Goal: Obtain resource: Download file/media

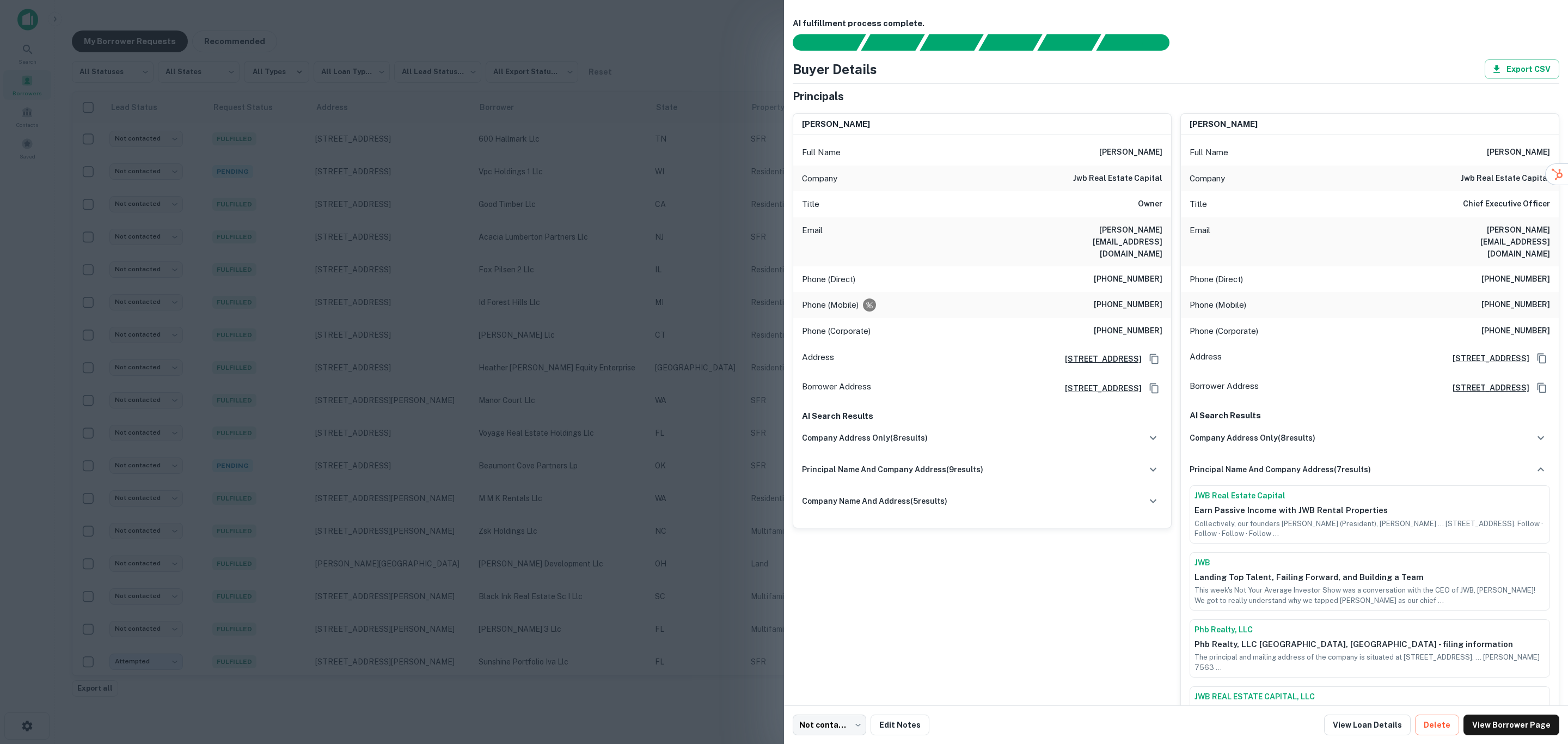
scroll to position [263, 0]
click at [1088, 587] on div "[PERSON_NAME] Full Name [PERSON_NAME] Company jwb real estate capital Title Own…" at bounding box center [978, 552] width 388 height 897
click at [591, 403] on div at bounding box center [784, 372] width 1568 height 744
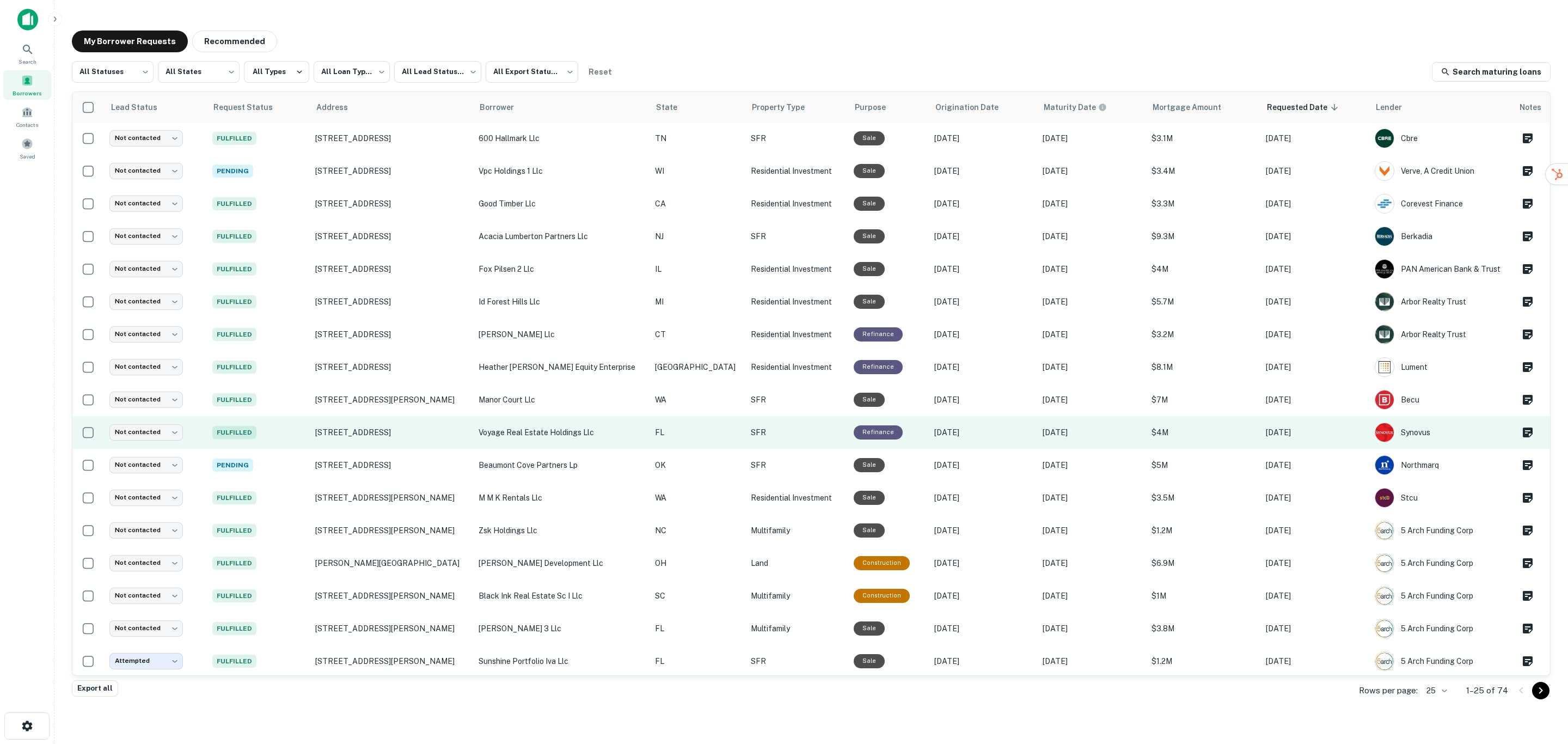
scroll to position [0, 0]
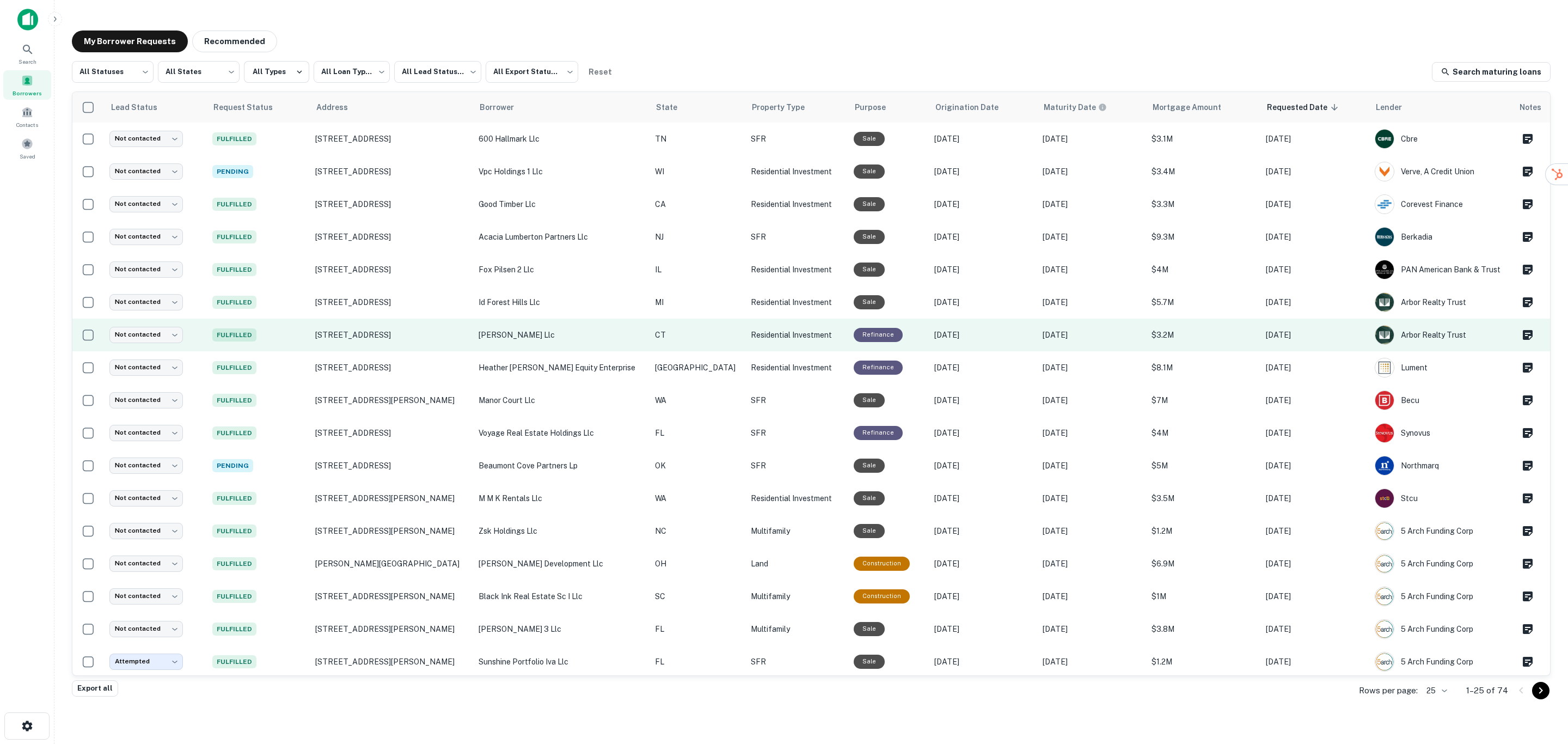
click at [606, 330] on p "[PERSON_NAME] llc" at bounding box center [561, 334] width 165 height 12
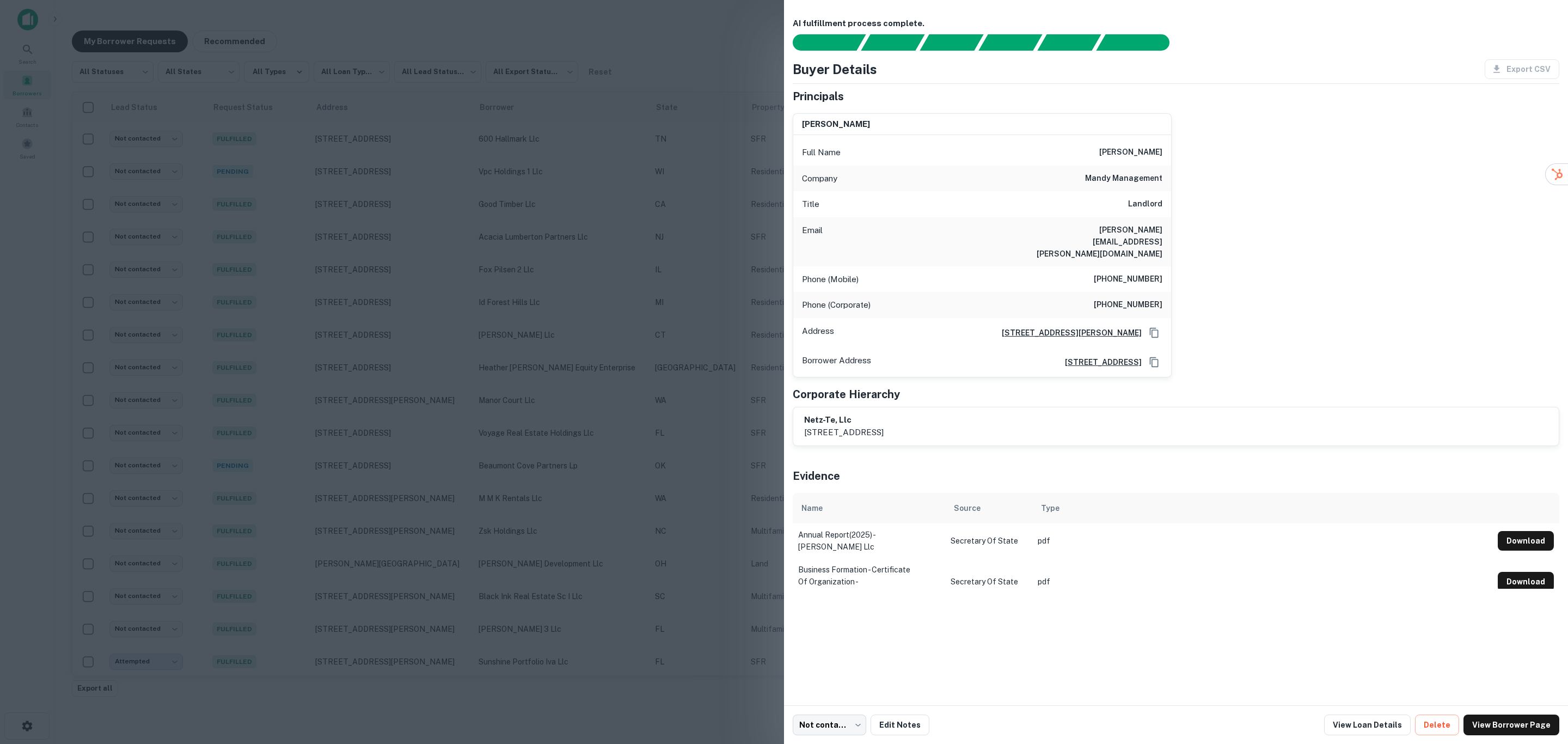
click at [616, 326] on div at bounding box center [784, 372] width 1568 height 744
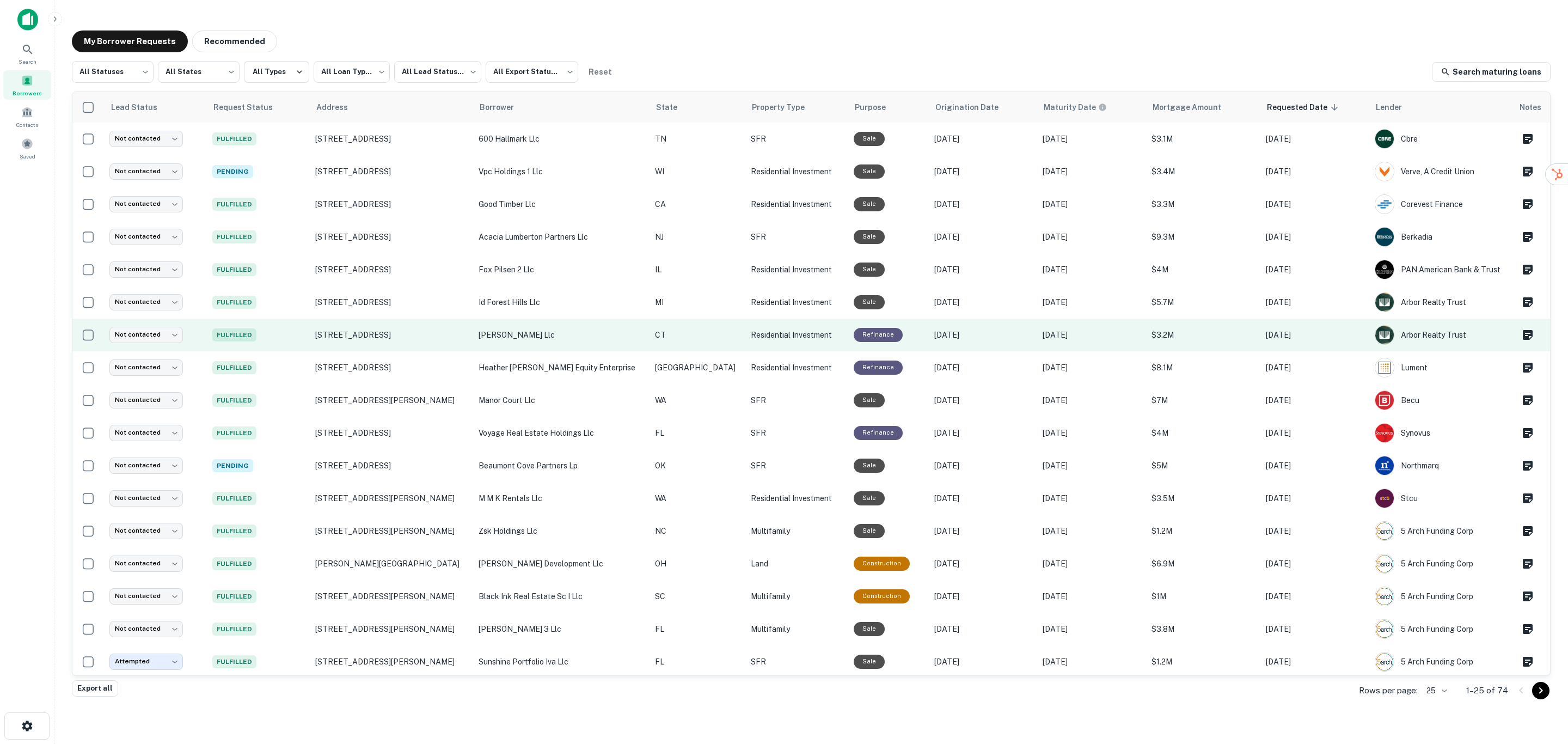
click at [582, 326] on td "[PERSON_NAME] llc" at bounding box center [561, 334] width 176 height 32
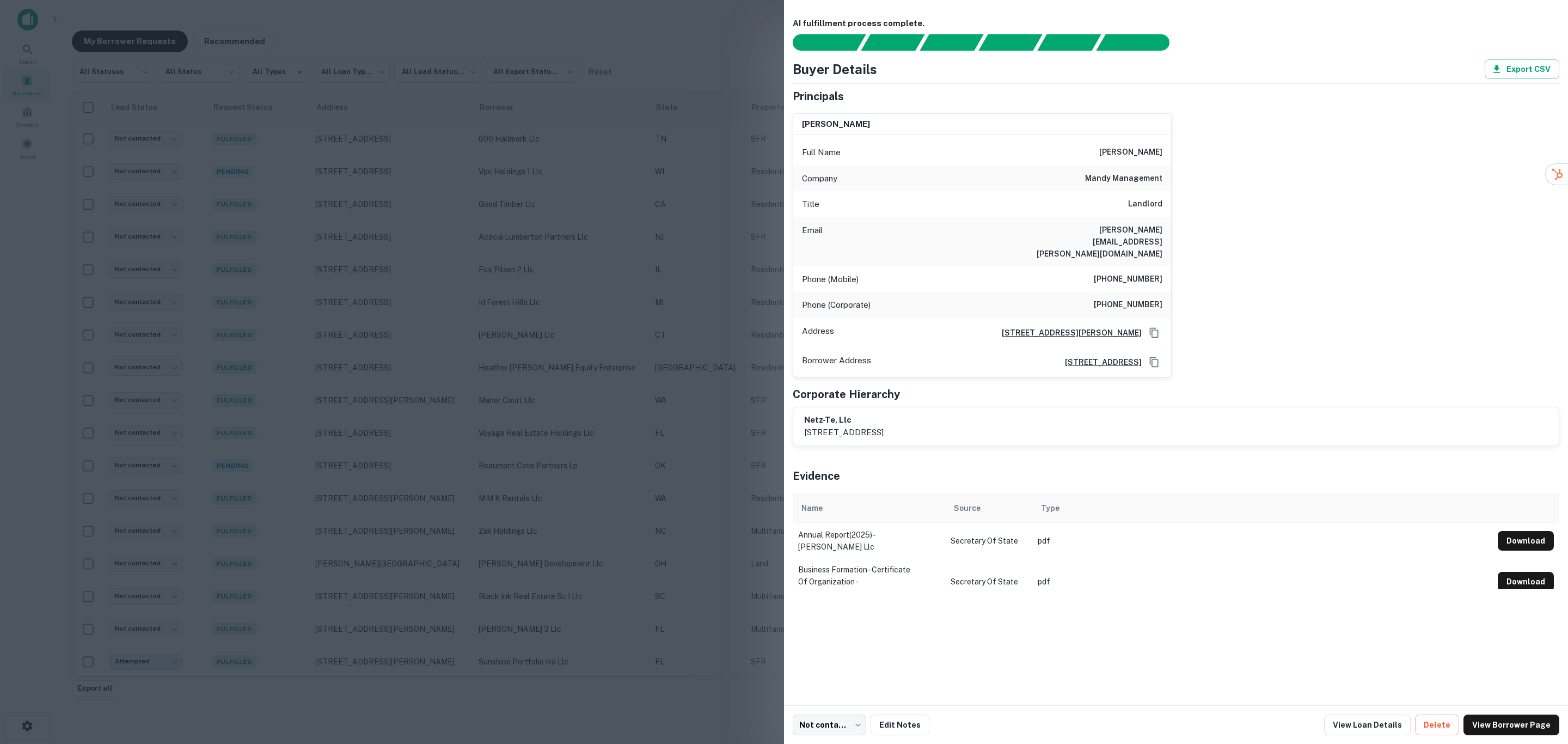
drag, startPoint x: 1077, startPoint y: 146, endPoint x: 1178, endPoint y: 146, distance: 101.0
click at [1178, 146] on div "[PERSON_NAME] Full Name [PERSON_NAME] Company mandy management Title Landlord E…" at bounding box center [1171, 241] width 775 height 273
copy h6 "[PERSON_NAME]"
click at [1526, 572] on button "Download" at bounding box center [1525, 582] width 56 height 20
click at [1158, 523] on td "pdf" at bounding box center [1262, 541] width 460 height 35
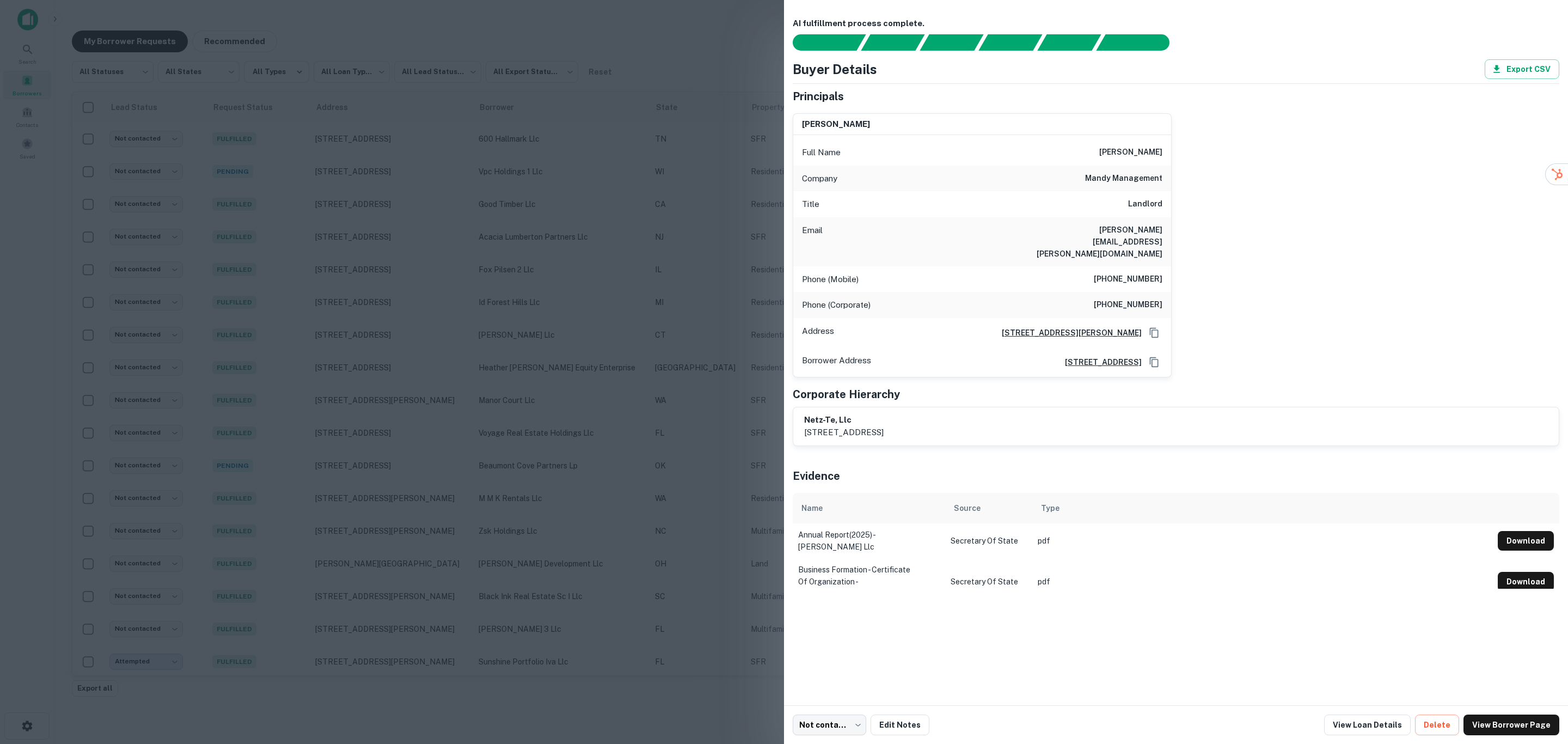
click at [963, 523] on td "Secretary of State" at bounding box center [988, 541] width 87 height 35
click at [1508, 531] on button "Download" at bounding box center [1525, 541] width 56 height 20
click at [688, 412] on div at bounding box center [784, 372] width 1568 height 744
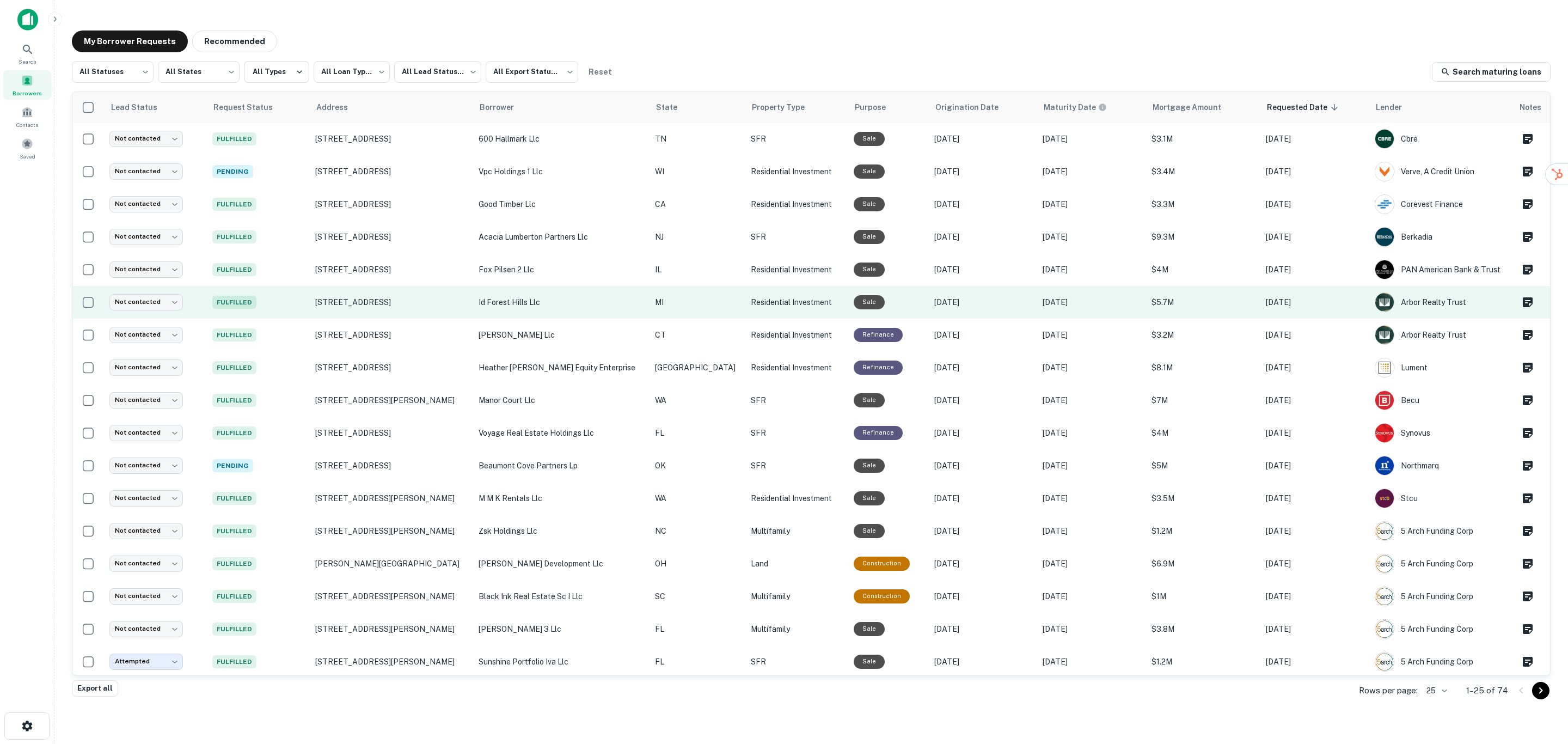
click at [587, 300] on p "id forest hills llc" at bounding box center [561, 302] width 165 height 12
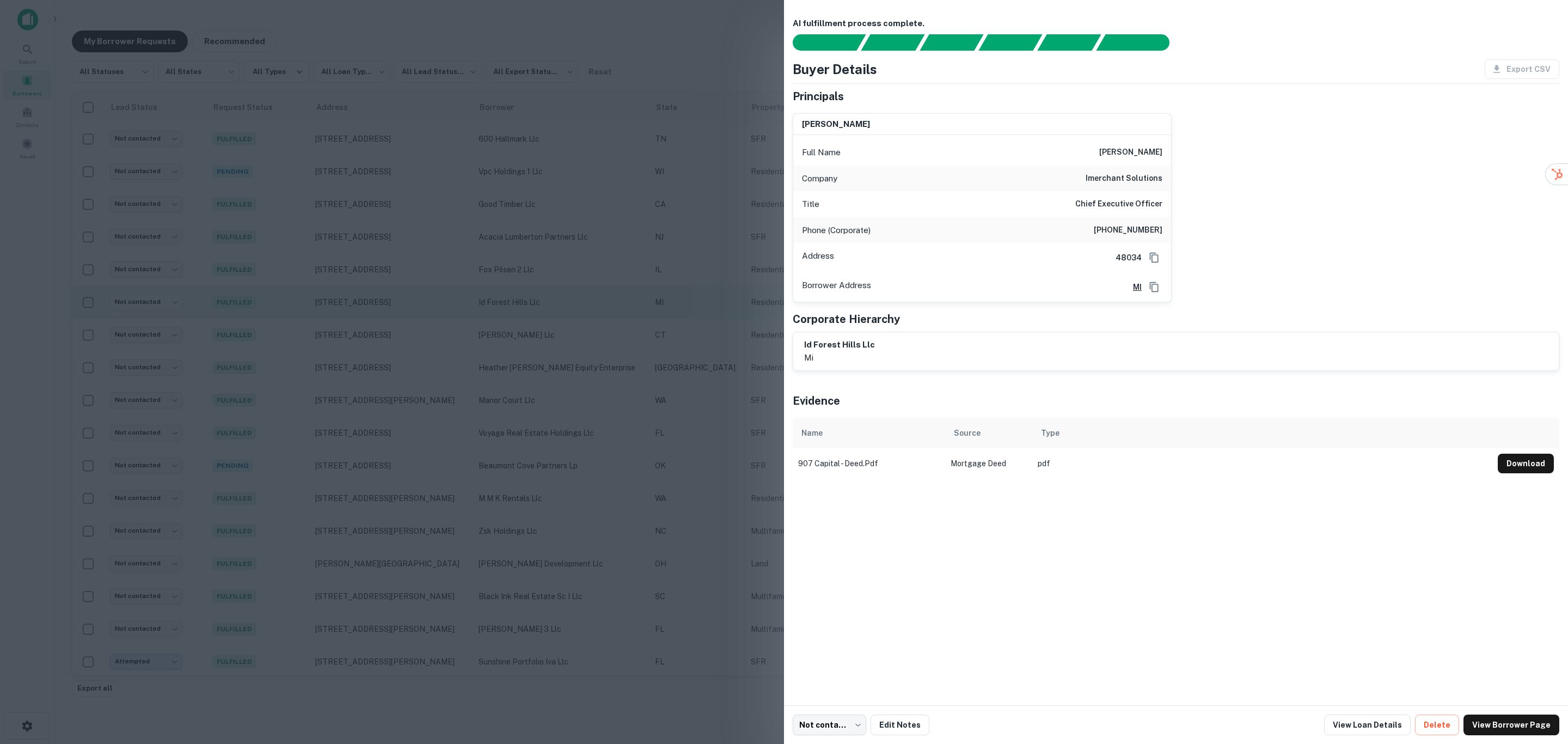
click at [587, 300] on div at bounding box center [784, 372] width 1568 height 744
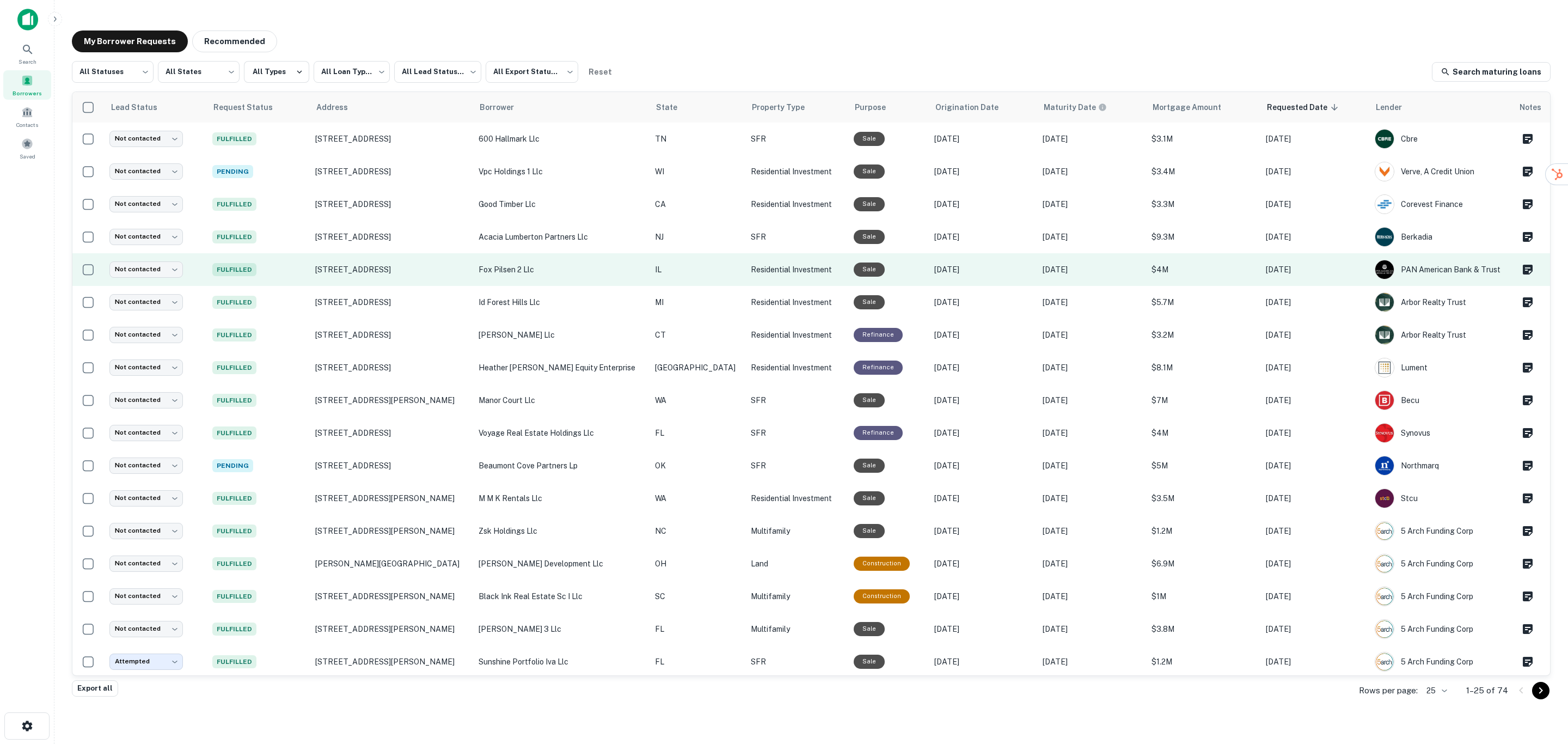
click at [587, 269] on p "fox pilsen 2 llc" at bounding box center [561, 270] width 165 height 12
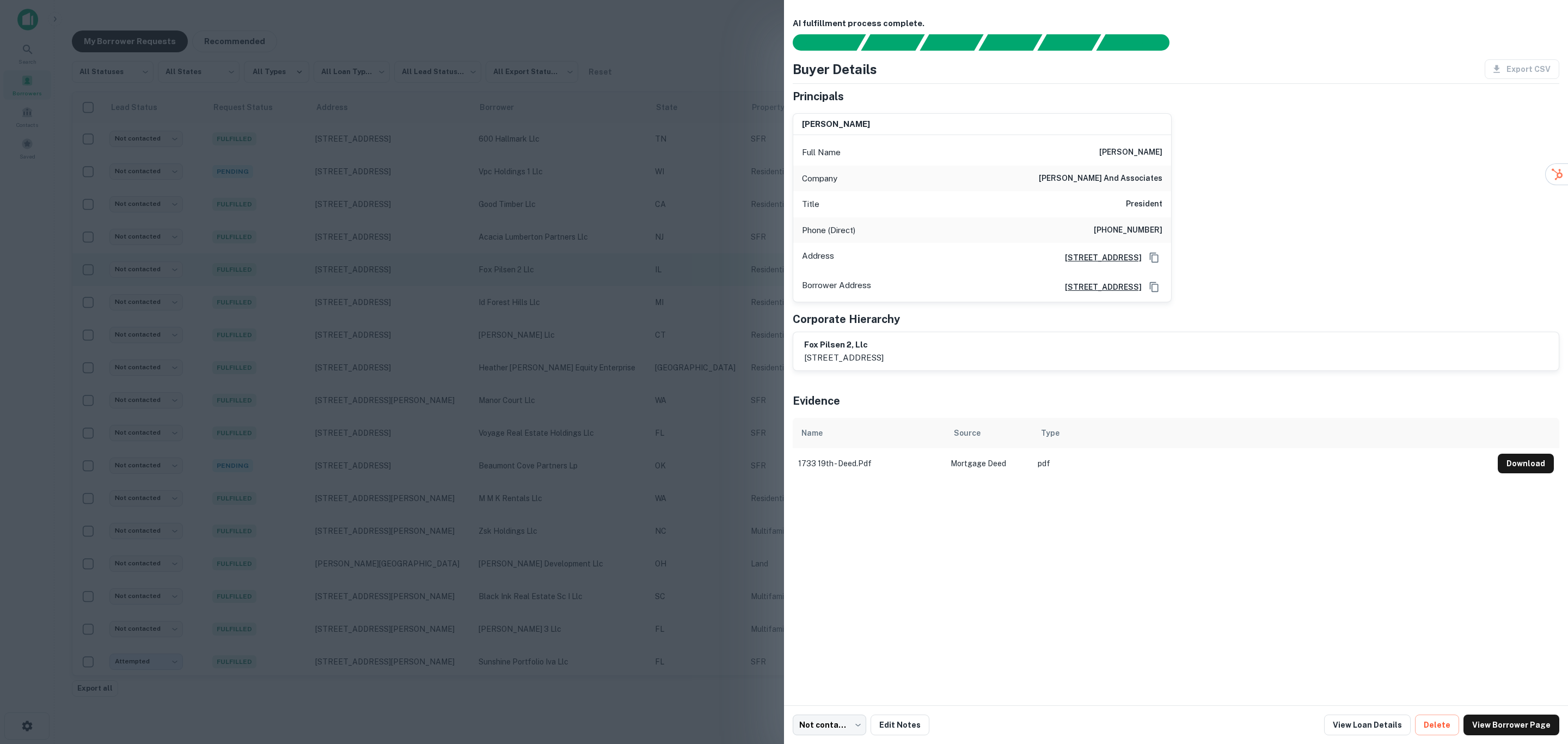
click at [587, 269] on div at bounding box center [784, 372] width 1568 height 744
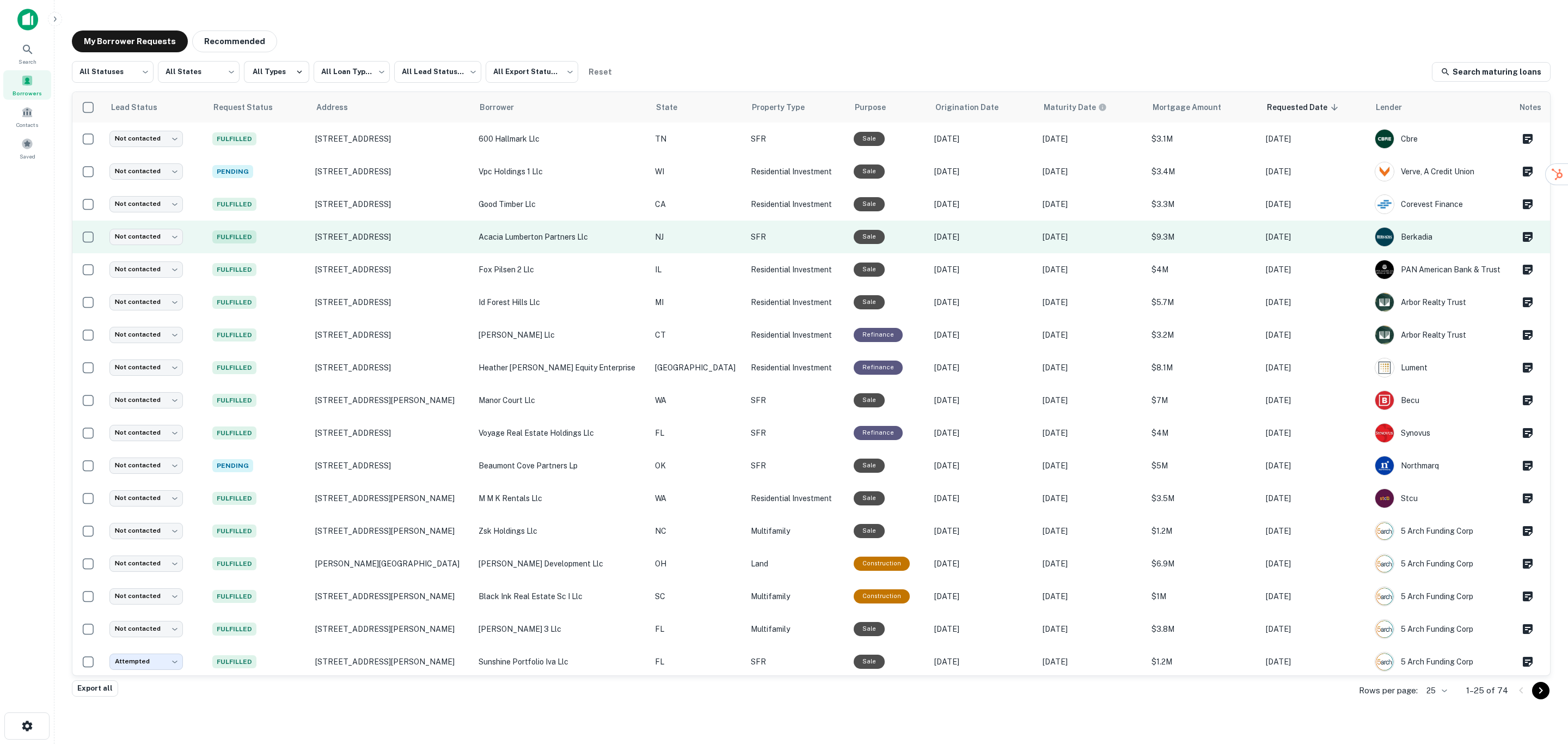
click at [604, 235] on p "acacia lumberton partners llc" at bounding box center [561, 237] width 165 height 12
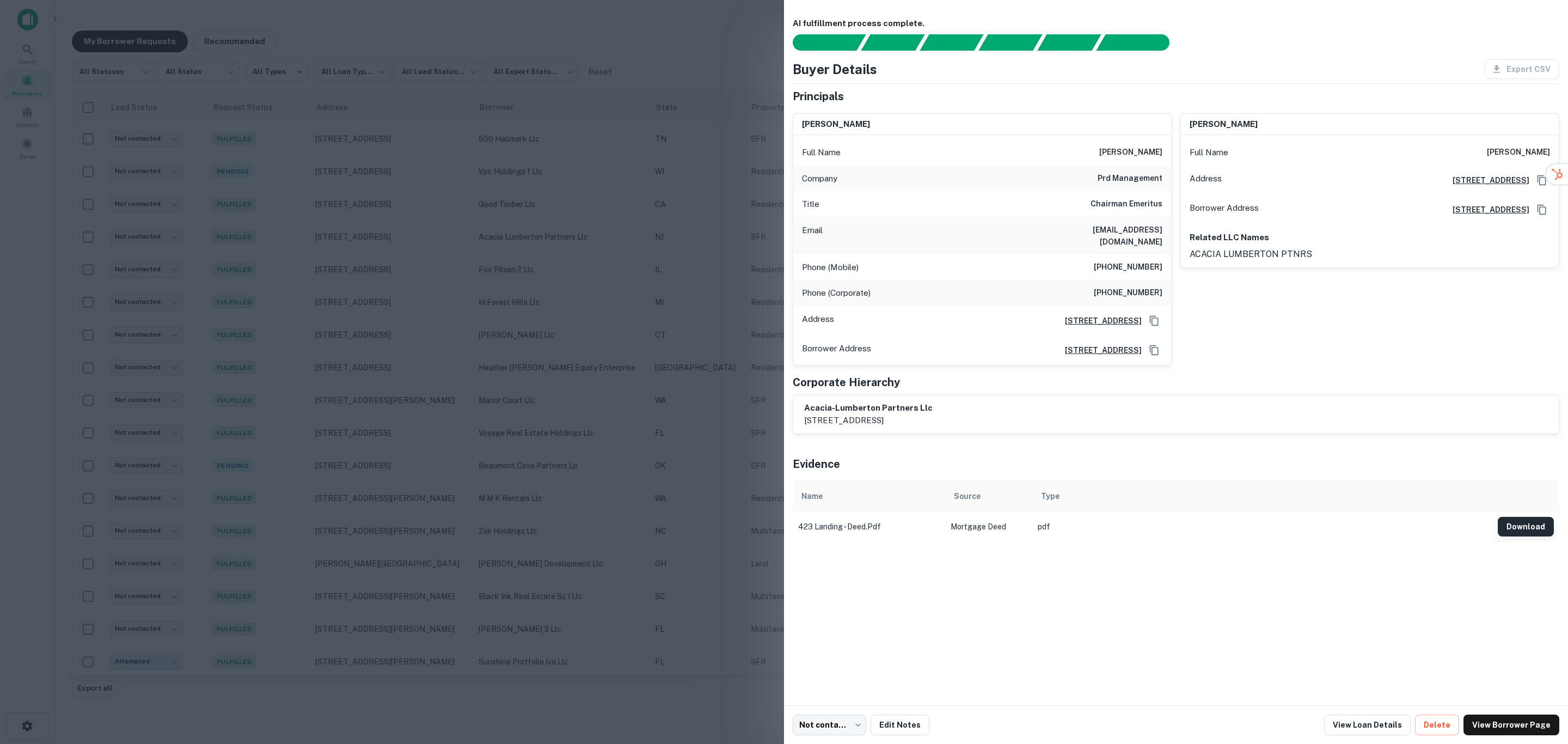
click at [1541, 518] on button "Download" at bounding box center [1525, 527] width 56 height 20
click at [751, 268] on div at bounding box center [784, 372] width 1568 height 744
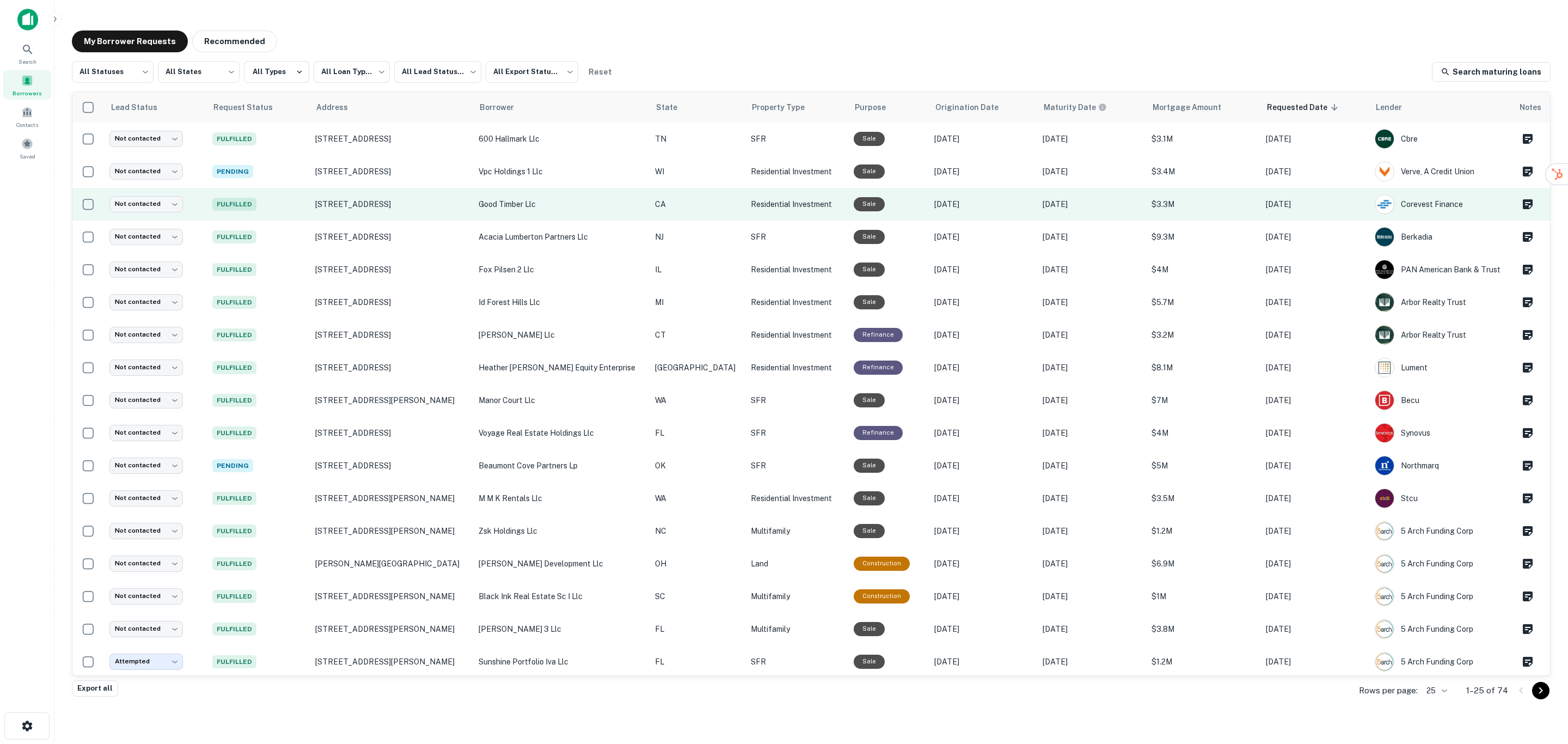
click at [582, 204] on p "good timber llc" at bounding box center [561, 204] width 165 height 12
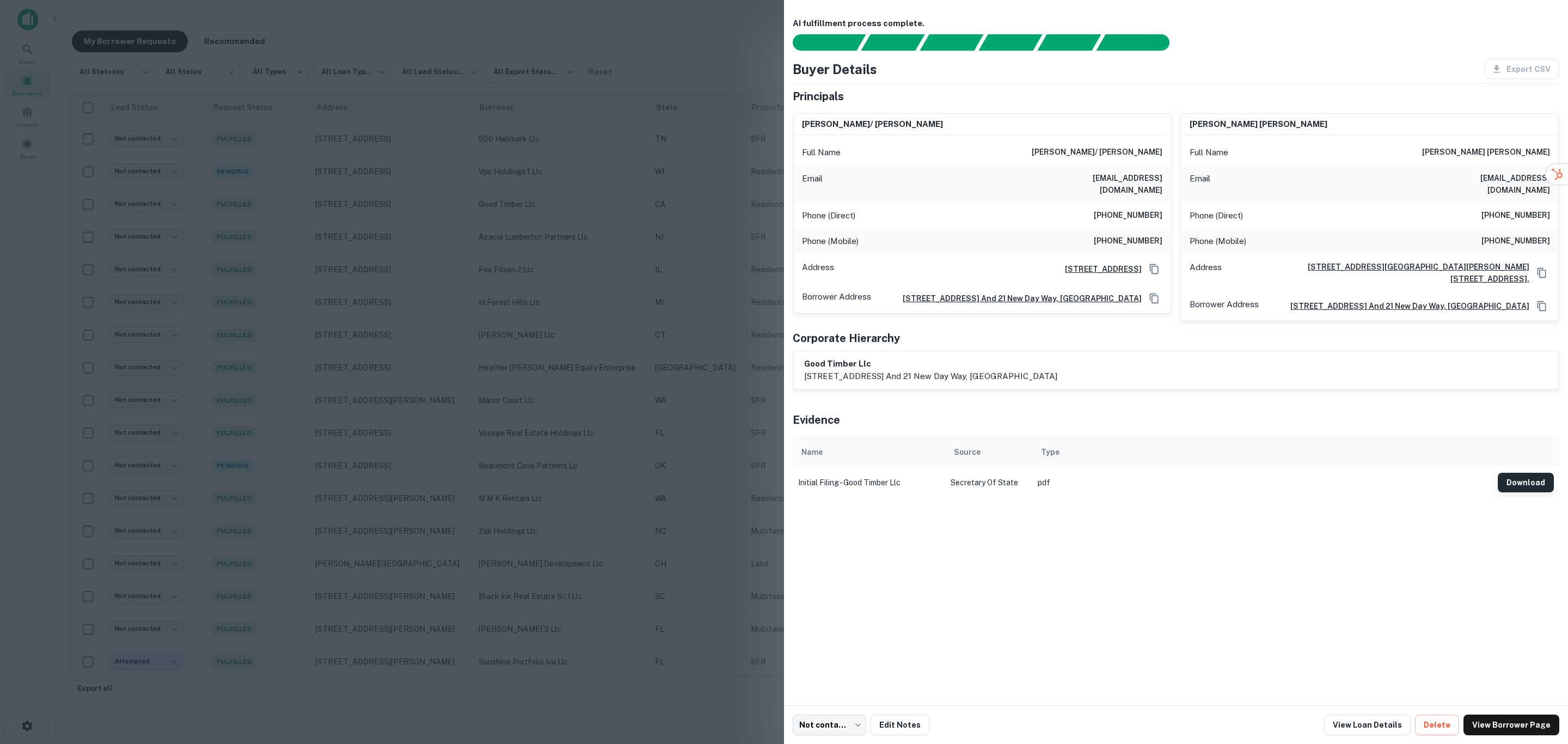
click at [1516, 472] on button "Download" at bounding box center [1525, 482] width 56 height 20
click at [413, 199] on div at bounding box center [784, 372] width 1568 height 744
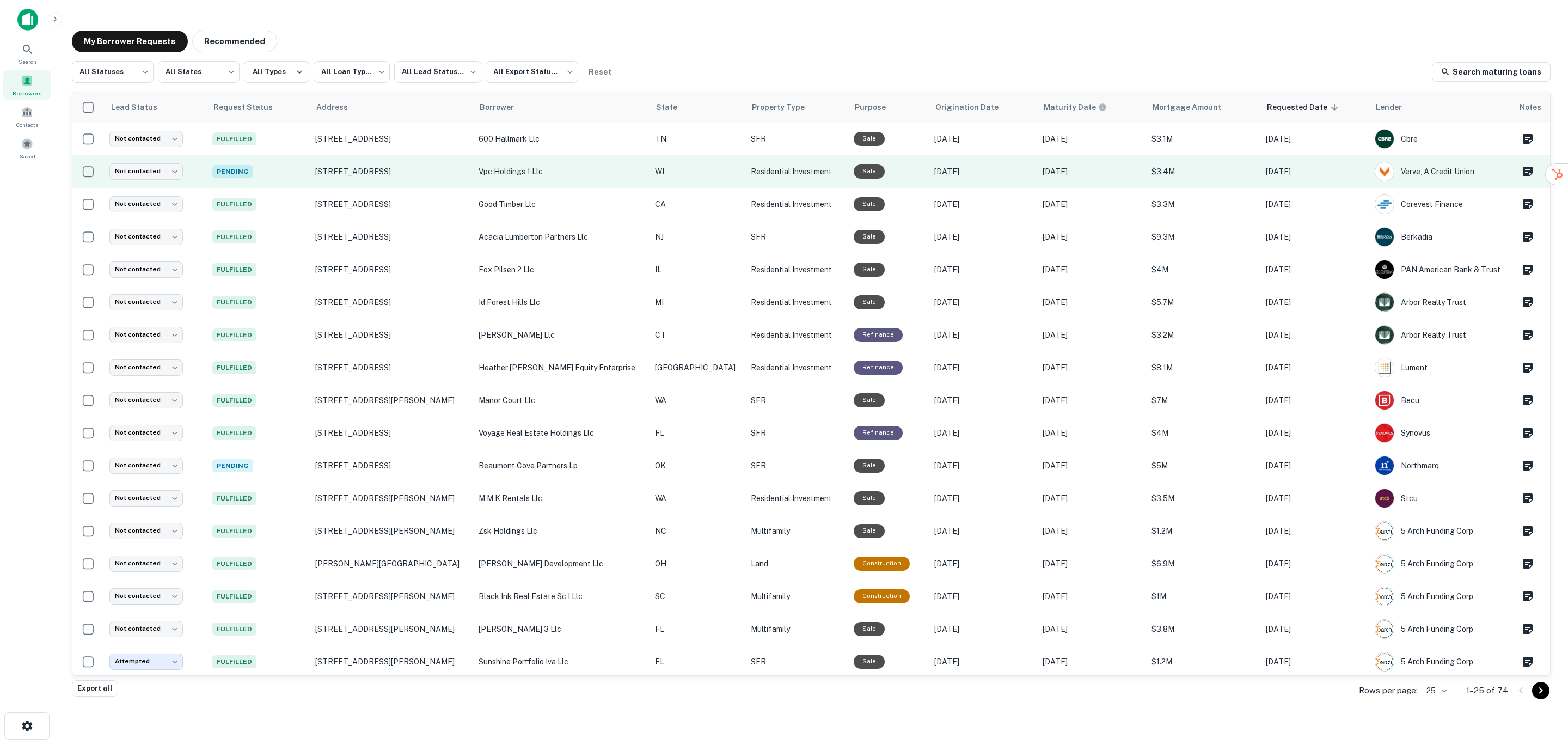
click at [584, 172] on p "vpc holdings 1 llc" at bounding box center [561, 171] width 165 height 12
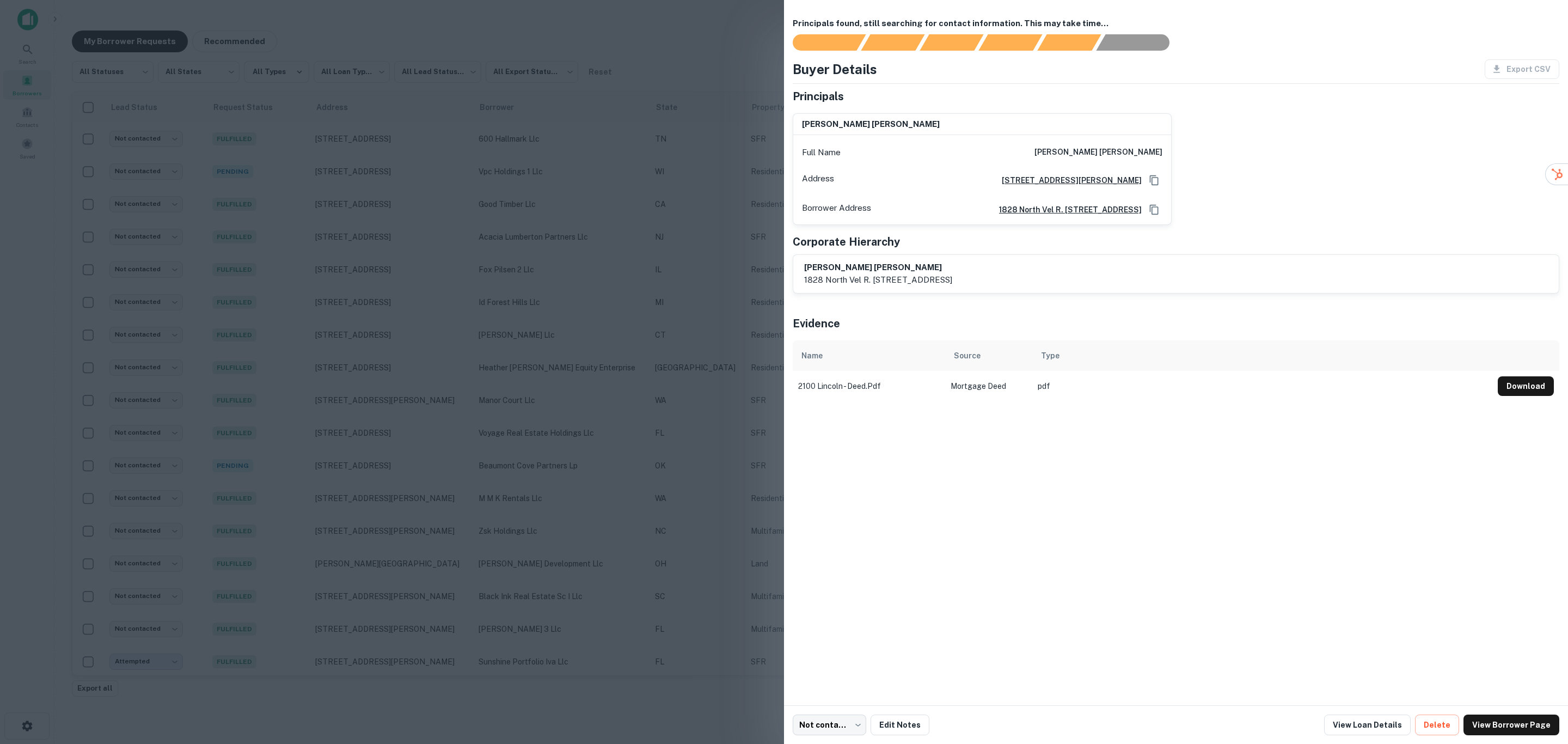
click at [706, 181] on div at bounding box center [784, 372] width 1568 height 744
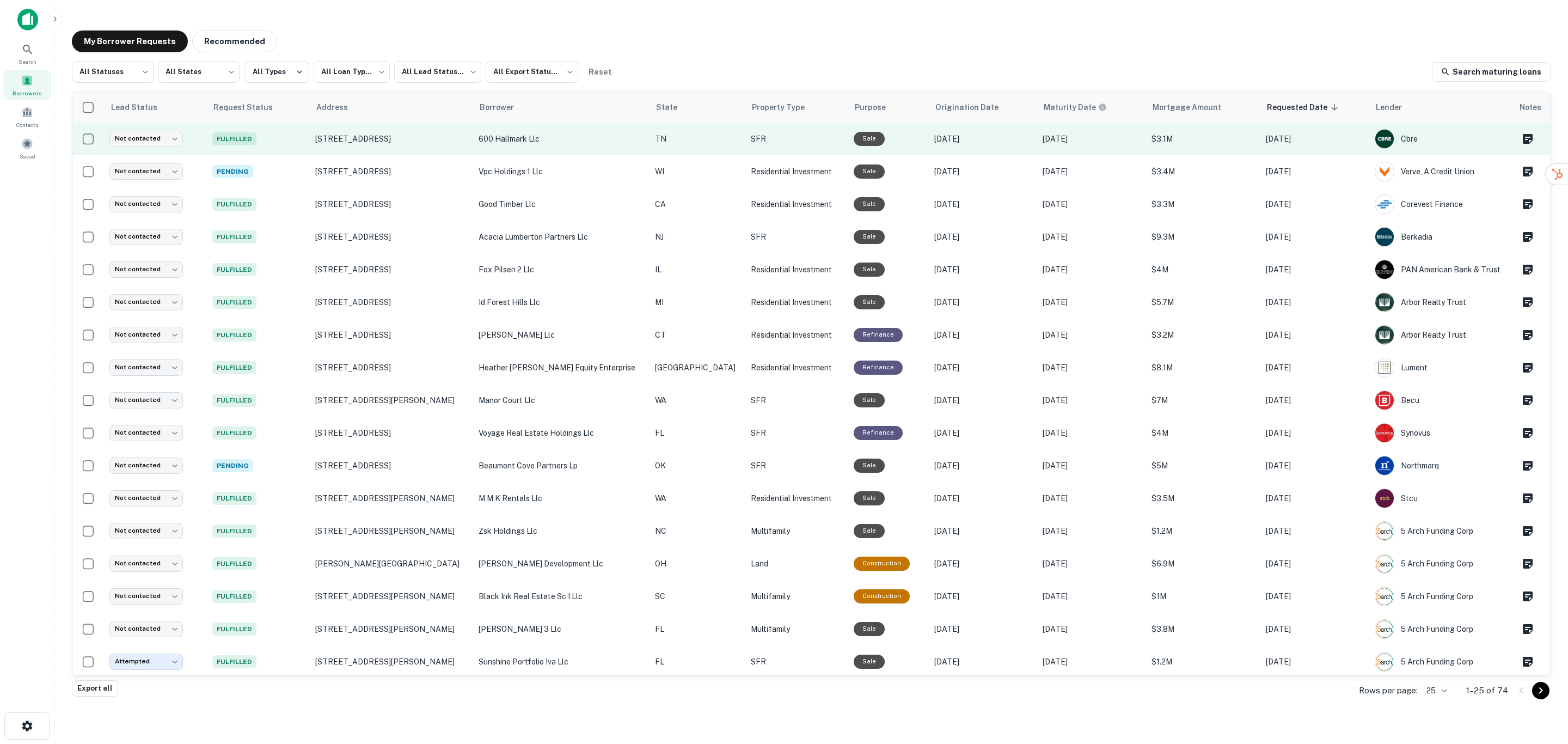
click at [572, 138] on p "600 hallmark llc" at bounding box center [561, 139] width 165 height 12
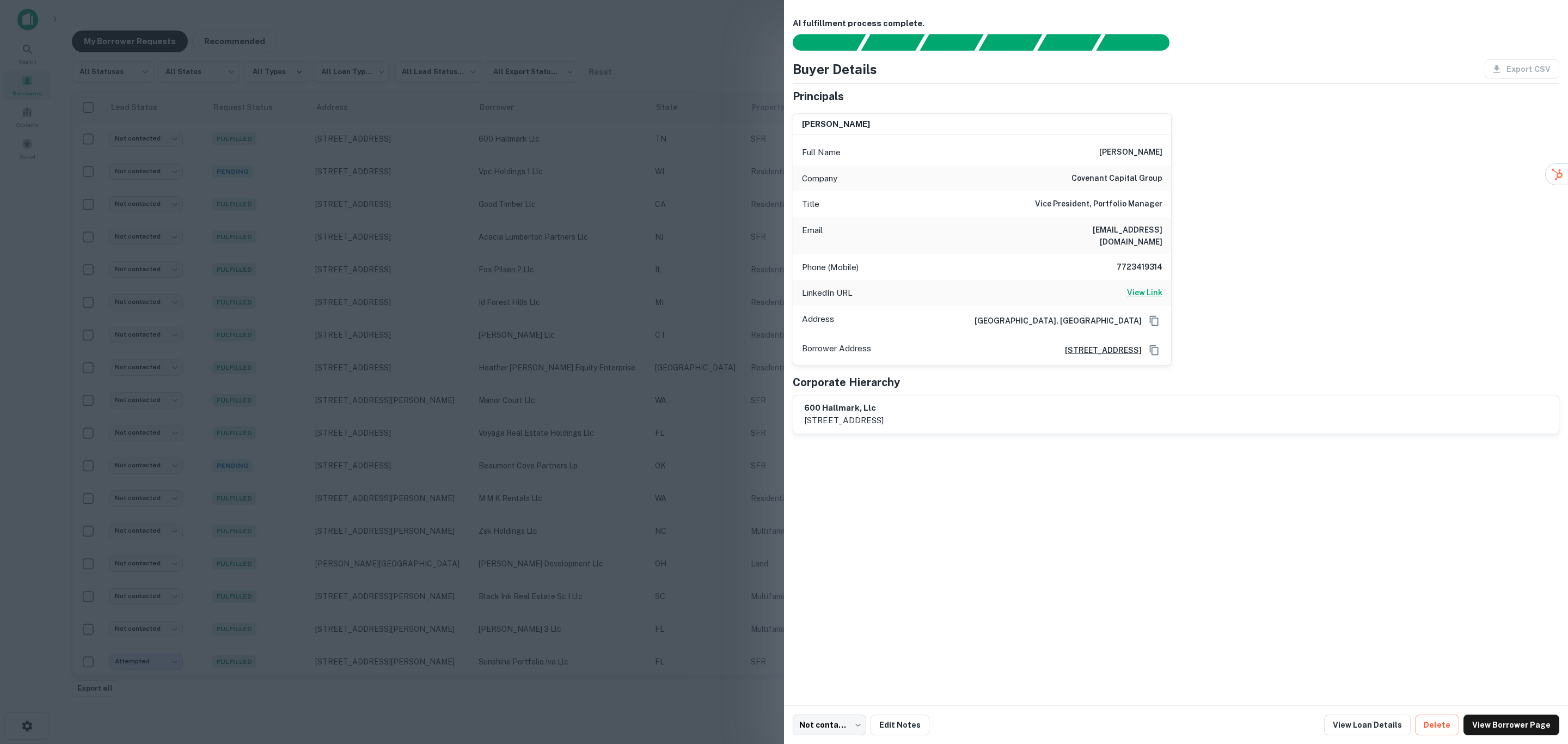
click at [1146, 286] on h6 "View Link" at bounding box center [1145, 292] width 35 height 12
click at [508, 140] on div at bounding box center [784, 372] width 1568 height 744
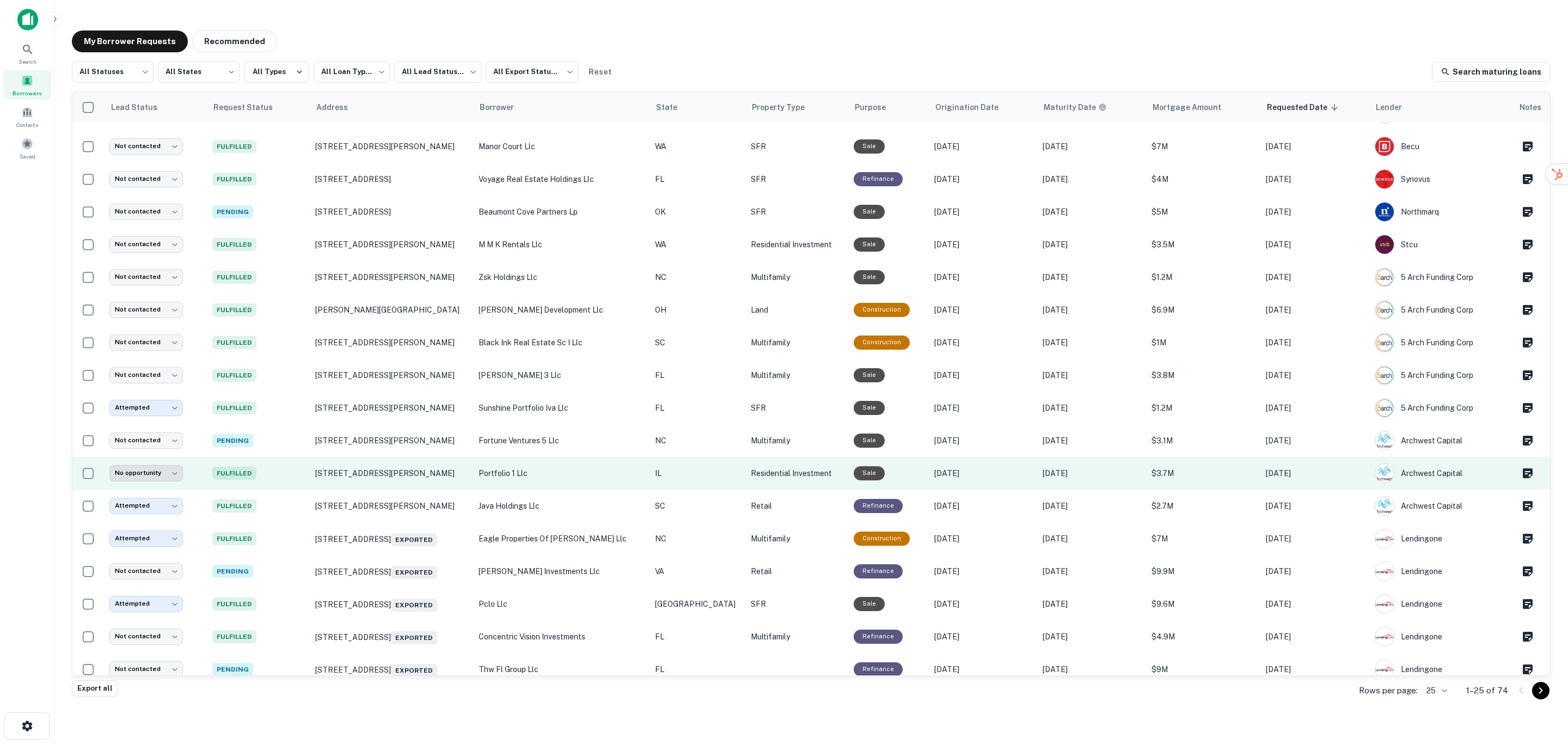
scroll to position [263, 0]
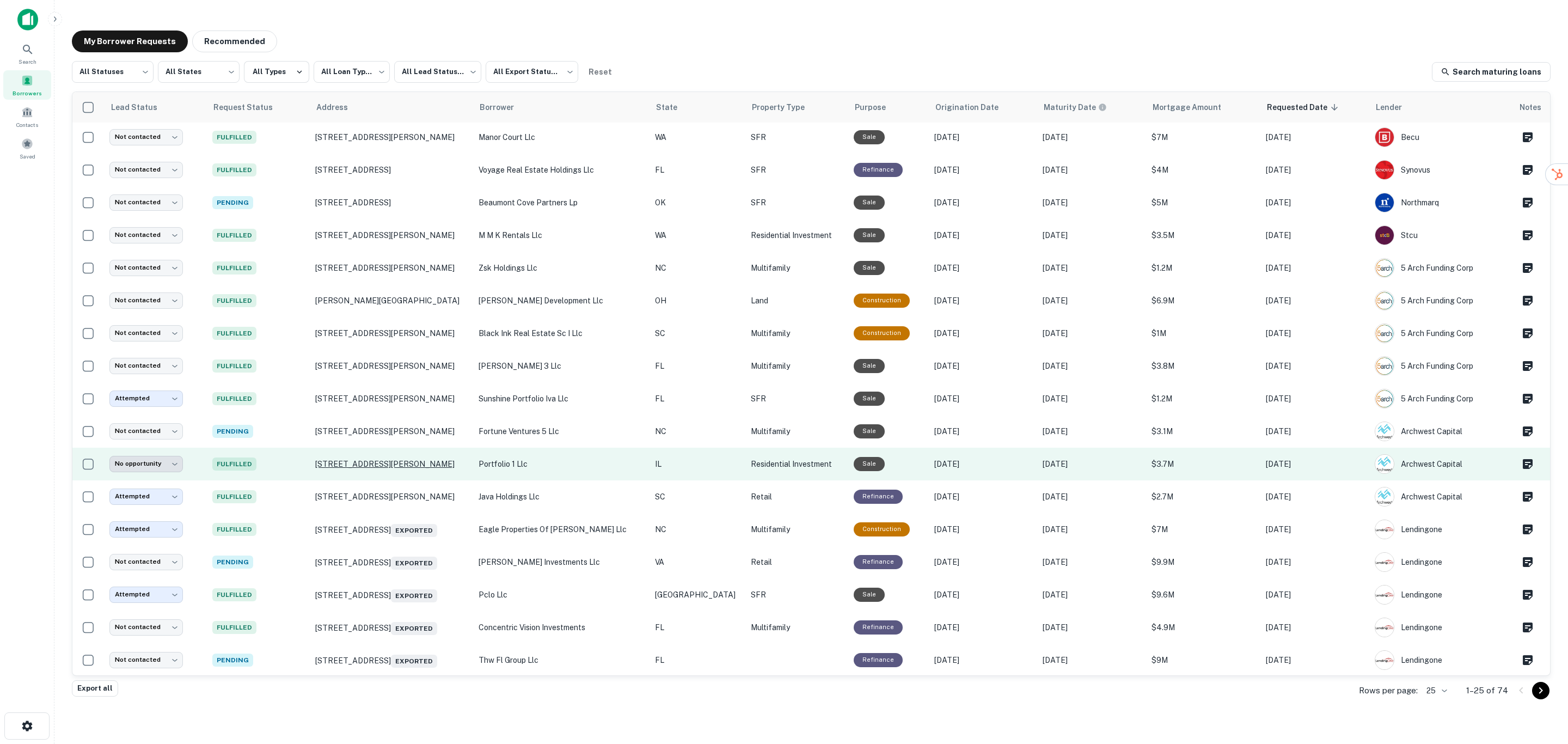
click at [422, 466] on p "[STREET_ADDRESS][PERSON_NAME]" at bounding box center [391, 464] width 152 height 10
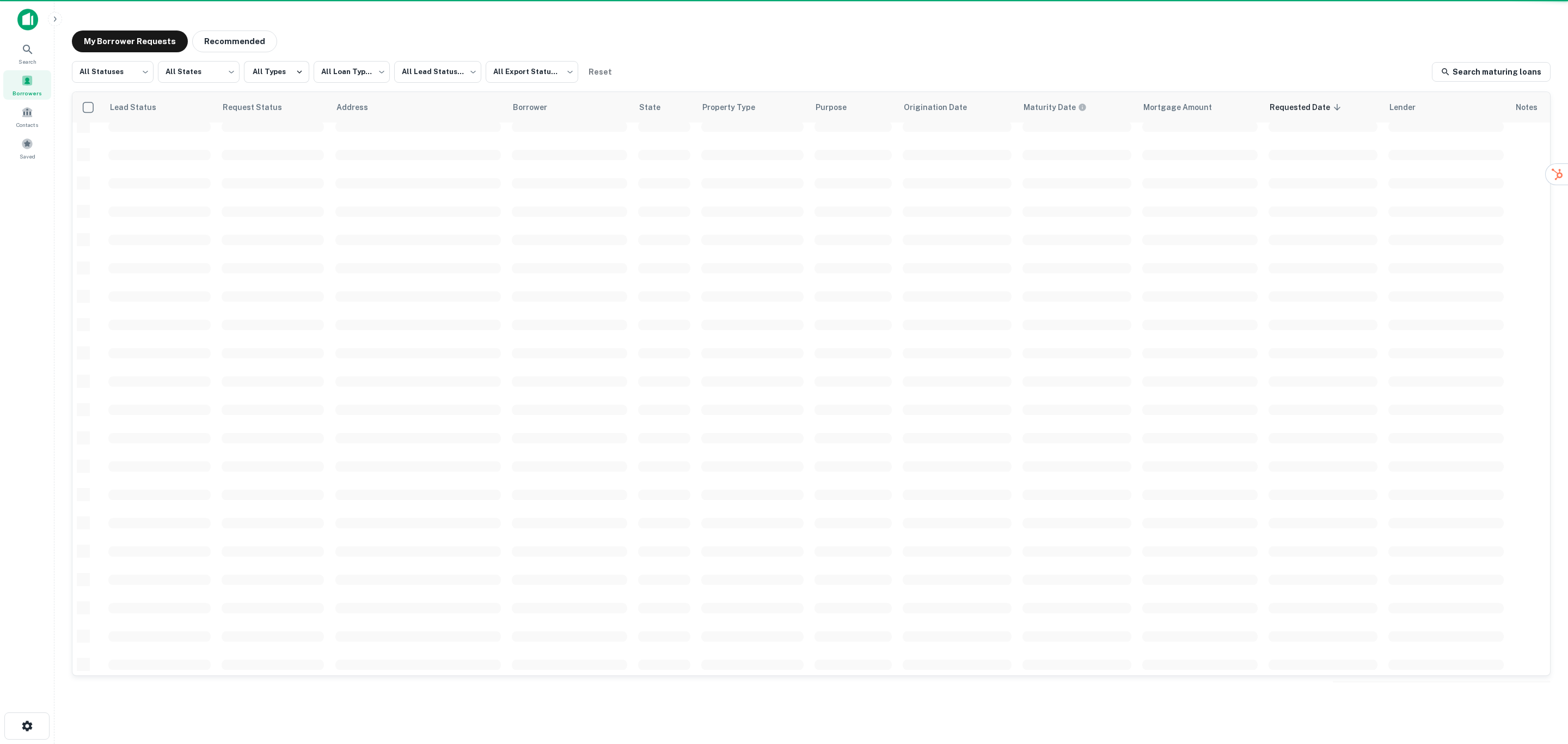
scroll to position [154, 0]
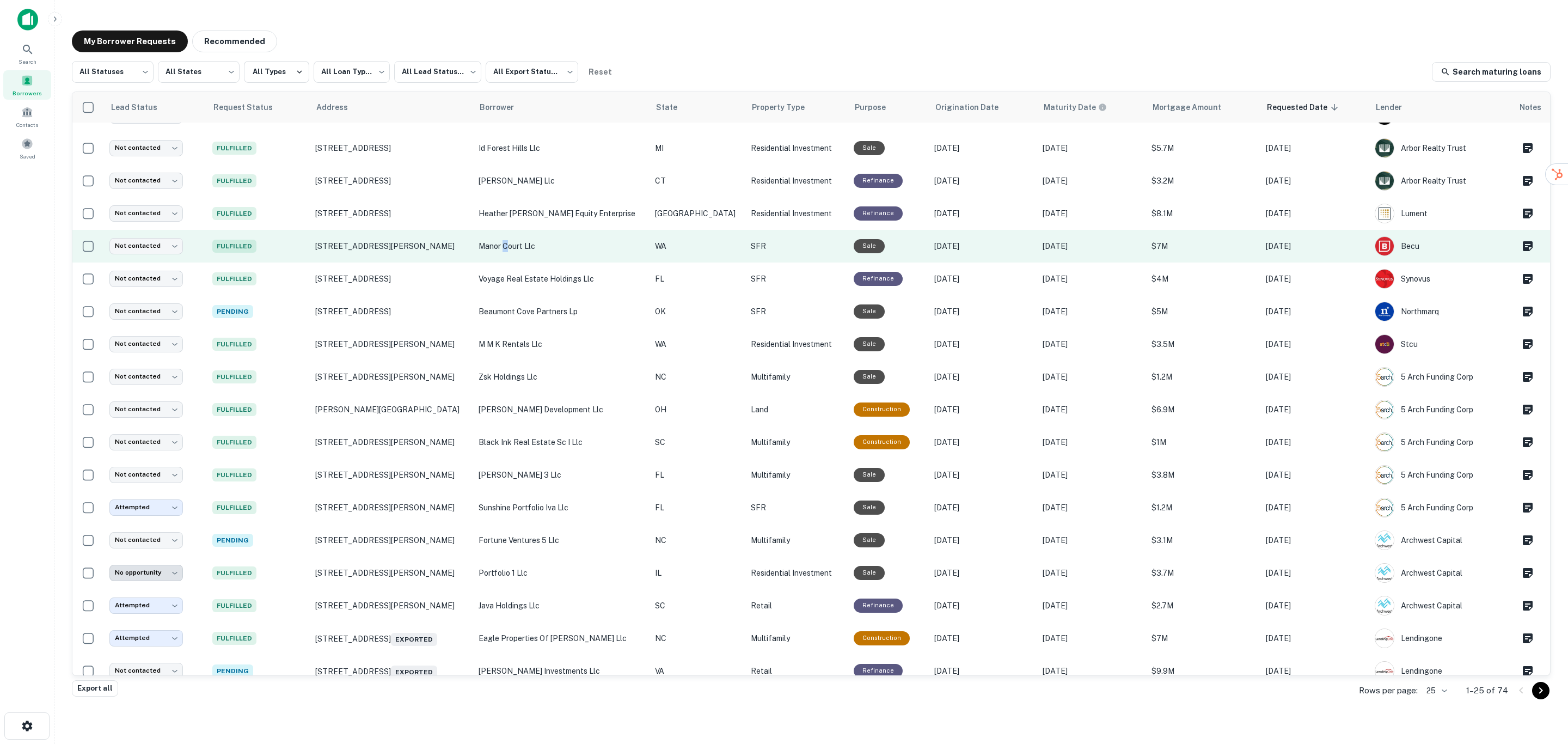
click at [567, 238] on td "manor court llc" at bounding box center [561, 245] width 176 height 32
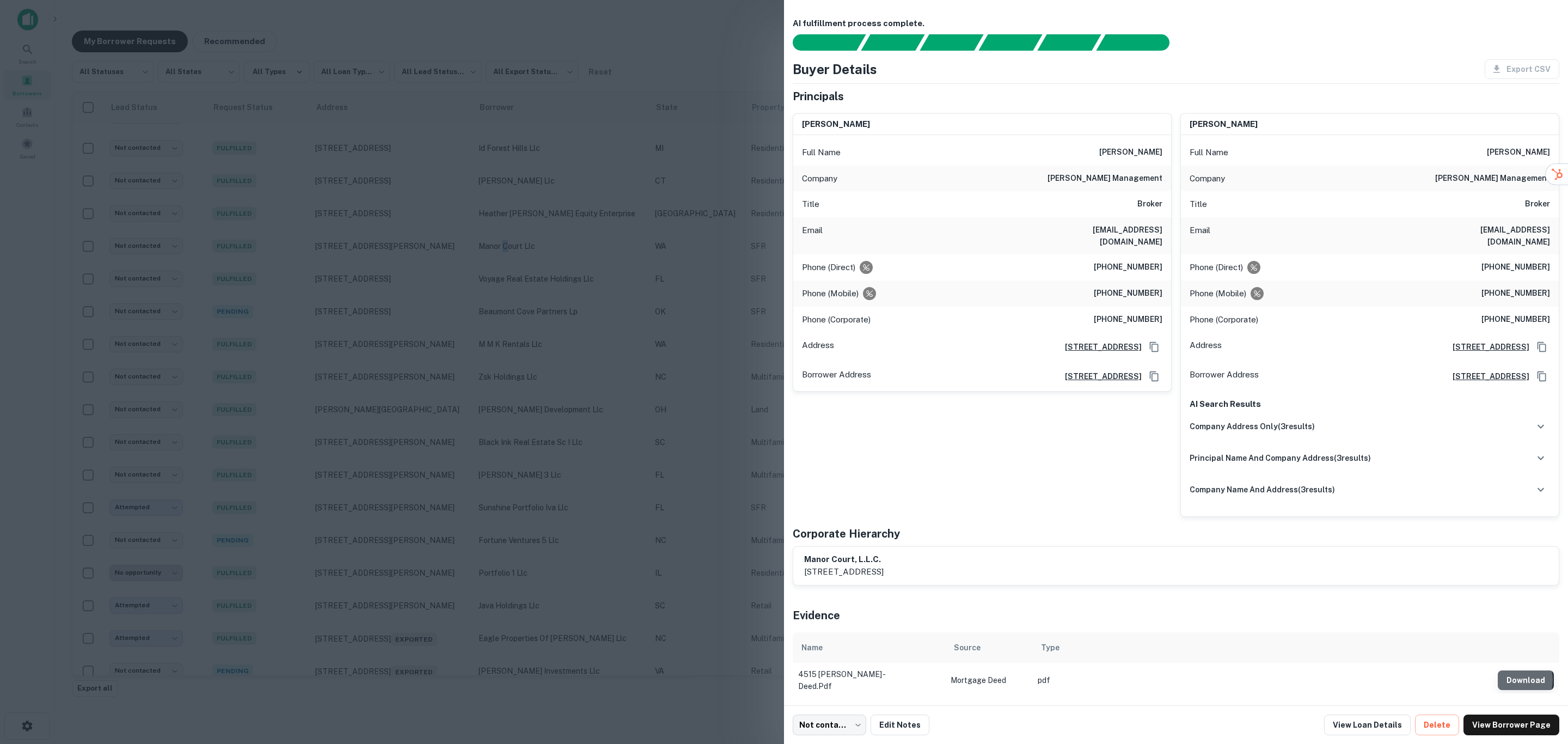
click at [1507, 671] on button "Download" at bounding box center [1525, 680] width 56 height 20
drag, startPoint x: 691, startPoint y: 241, endPoint x: 684, endPoint y: 214, distance: 27.9
click at [691, 241] on div at bounding box center [784, 372] width 1568 height 744
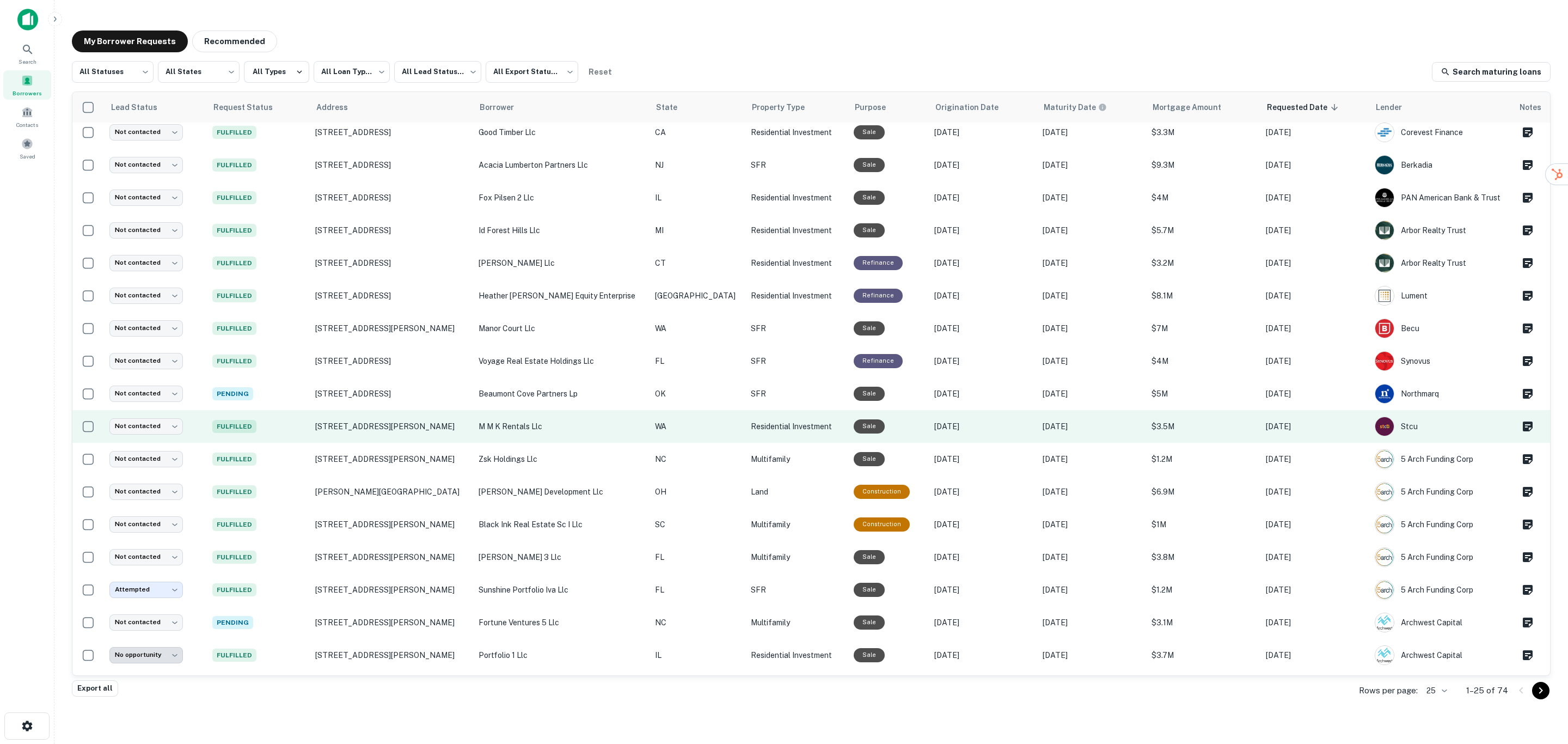
scroll to position [0, 0]
